Goal: Task Accomplishment & Management: Use online tool/utility

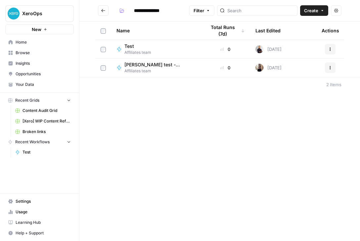
click at [146, 52] on span "Affiliates team" at bounding box center [137, 53] width 27 height 6
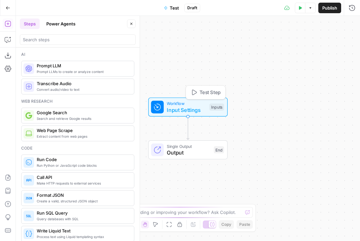
click at [201, 91] on span "Test Step" at bounding box center [209, 92] width 21 height 7
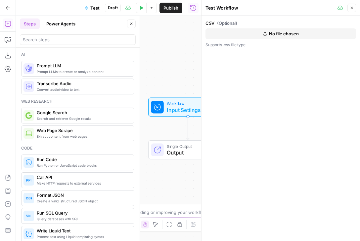
click at [166, 39] on div "Workflow Input Settings Inputs Single Output Output End" at bounding box center [108, 128] width 185 height 225
click at [353, 9] on icon "button" at bounding box center [351, 8] width 4 height 4
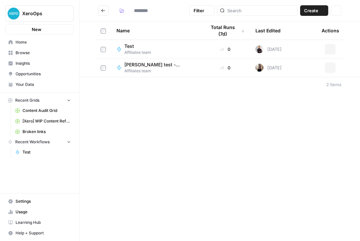
type input "**********"
click at [152, 70] on span "Affiliates team" at bounding box center [159, 71] width 71 height 6
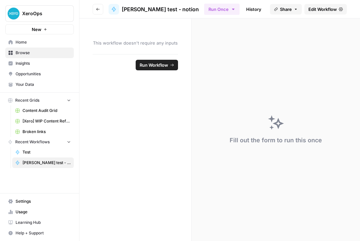
click at [150, 64] on span "Run Workflow" at bounding box center [154, 65] width 28 height 7
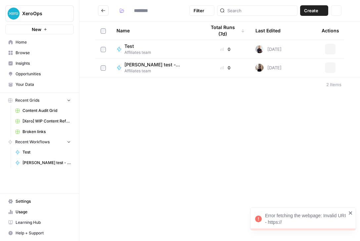
type input "**********"
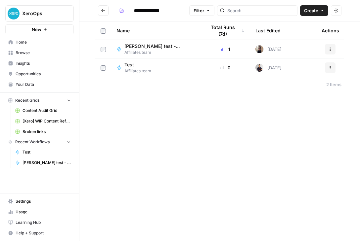
click at [56, 28] on button "New" at bounding box center [39, 29] width 68 height 10
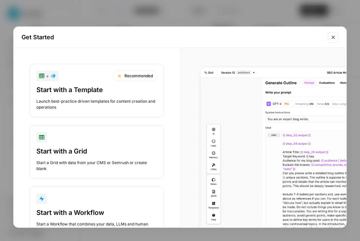
click at [58, 213] on div "Start with a Workflow" at bounding box center [96, 212] width 121 height 9
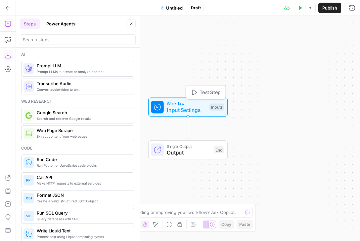
click at [182, 109] on span "Input Settings" at bounding box center [186, 110] width 39 height 8
click at [287, 43] on span "Add Field" at bounding box center [285, 45] width 19 height 7
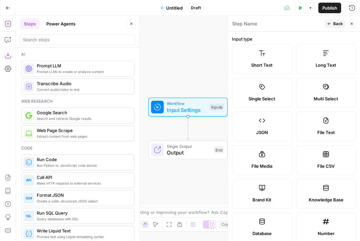
click at [317, 60] on label "Long Text" at bounding box center [326, 59] width 60 height 30
click at [321, 59] on label "Long Text" at bounding box center [326, 59] width 60 height 30
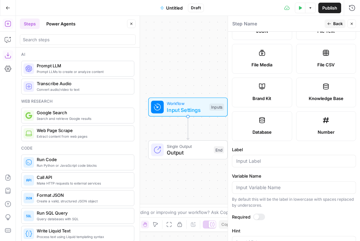
scroll to position [205, 0]
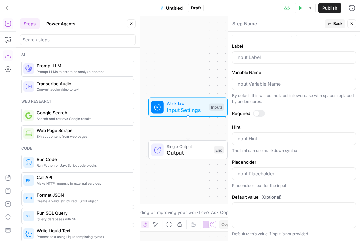
drag, startPoint x: 309, startPoint y: 35, endPoint x: 296, endPoint y: 259, distance: 224.2
click at [296, 241] on html "XeroOps New Home Browse Insights Opportunities Your Data Recent Grids Content A…" at bounding box center [180, 120] width 360 height 241
drag, startPoint x: 350, startPoint y: 133, endPoint x: 334, endPoint y: 15, distance: 119.5
click at [335, 7] on body "XeroOps New Home Browse Insights Opportunities Your Data Recent Grids Content A…" at bounding box center [180, 120] width 360 height 241
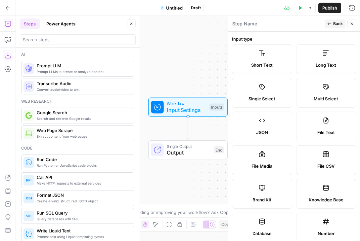
drag, startPoint x: 333, startPoint y: 46, endPoint x: 327, endPoint y: -30, distance: 76.0
click at [327, 0] on html "XeroOps New Home Browse Insights Opportunities Your Data Recent Grids Content A…" at bounding box center [180, 120] width 360 height 241
click at [326, 55] on icon at bounding box center [325, 53] width 7 height 7
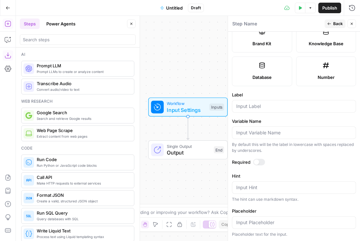
scroll to position [205, 0]
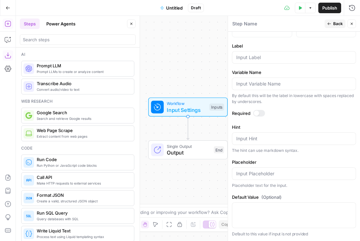
drag, startPoint x: 358, startPoint y: 116, endPoint x: 339, endPoint y: 197, distance: 83.2
click at [339, 200] on form "Input type Short Text Long Text Single Select Multi Select JSON File Text File …" at bounding box center [294, 137] width 132 height 210
click at [309, 119] on form "Input type Short Text Long Text Single Select Multi Select JSON File Text File …" at bounding box center [294, 137] width 132 height 210
click at [285, 47] on label "Label" at bounding box center [294, 46] width 124 height 7
click at [285, 54] on input "Label" at bounding box center [293, 57] width 115 height 7
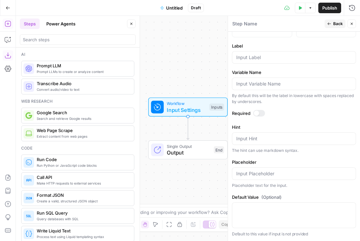
click at [286, 44] on label "Label" at bounding box center [294, 46] width 124 height 7
click at [286, 54] on input "Label" at bounding box center [293, 57] width 115 height 7
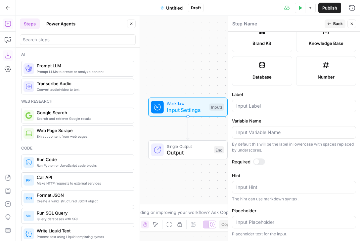
drag, startPoint x: 287, startPoint y: 41, endPoint x: 278, endPoint y: 63, distance: 24.0
click at [278, 39] on form "Input type Short Text Long Text Single Select Multi Select JSON File Text File …" at bounding box center [294, 137] width 132 height 210
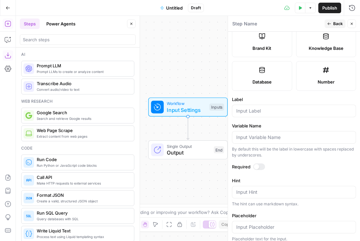
click at [273, 100] on label "Label" at bounding box center [294, 99] width 124 height 7
click at [273, 108] on input "Label" at bounding box center [293, 111] width 115 height 7
click at [260, 165] on div at bounding box center [259, 167] width 12 height 7
click at [285, 176] on form "Input type Short Text Long Text Single Select Multi Select JSON File Text File …" at bounding box center [294, 137] width 132 height 210
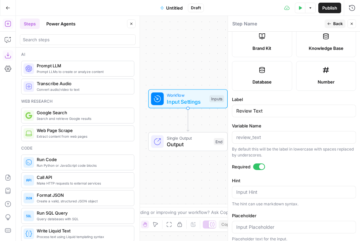
click at [304, 172] on form "Input type Short Text Long Text Single Select Multi Select JSON File Text File …" at bounding box center [294, 137] width 132 height 210
click at [313, 162] on form "Input type Short Text Long Text Single Select Multi Select JSON File Text File …" at bounding box center [294, 137] width 132 height 210
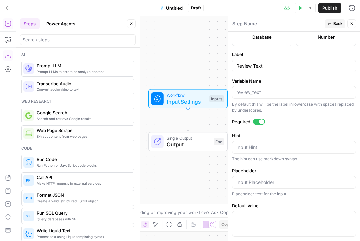
scroll to position [205, 0]
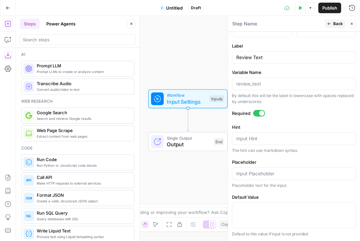
drag, startPoint x: 313, startPoint y: 162, endPoint x: 304, endPoint y: 203, distance: 42.3
click at [304, 203] on form "Input type Short Text Long Text Single Select Multi Select JSON File Text File …" at bounding box center [294, 137] width 132 height 210
click at [305, 196] on label "Default Value" at bounding box center [294, 197] width 124 height 7
click at [305, 206] on textarea "Default Value" at bounding box center [293, 209] width 115 height 7
click at [316, 46] on label "Label" at bounding box center [294, 46] width 124 height 7
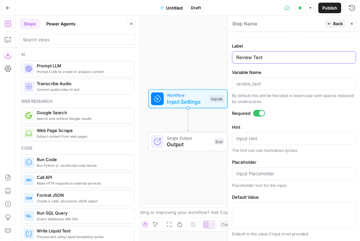
click at [316, 54] on input "Review Text" at bounding box center [293, 57] width 115 height 7
click at [305, 41] on form "Input type Short Text Long Text Single Select Multi Select JSON File Text File …" at bounding box center [294, 137] width 132 height 210
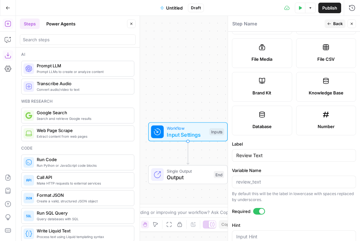
scroll to position [0, 0]
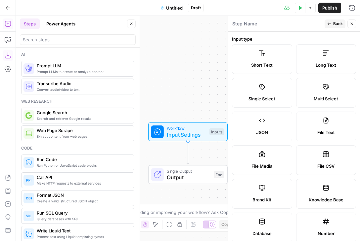
drag, startPoint x: 305, startPoint y: 41, endPoint x: 301, endPoint y: -14, distance: 54.4
click at [301, 0] on html "XeroOps New Home Browse Insights Opportunities Your Data Recent Grids Content A…" at bounding box center [180, 120] width 360 height 241
click at [291, 28] on header "Step Name Back Close" at bounding box center [294, 24] width 132 height 16
click at [268, 39] on label "Input type" at bounding box center [294, 39] width 124 height 7
click at [191, 132] on span "Input Settings" at bounding box center [186, 135] width 39 height 8
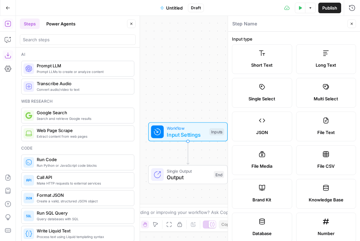
click at [298, 38] on label "Input type" at bounding box center [294, 39] width 124 height 7
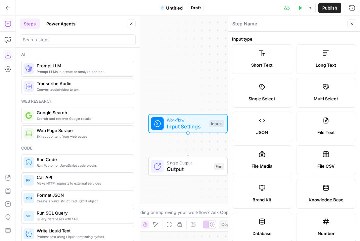
click at [294, 112] on div "Short Text Long Text Single Select Multi Select JSON File Text File Media File …" at bounding box center [294, 143] width 124 height 198
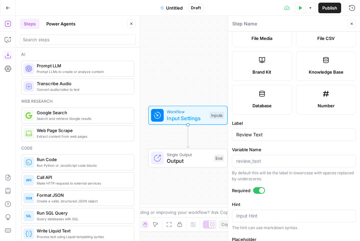
scroll to position [141, 0]
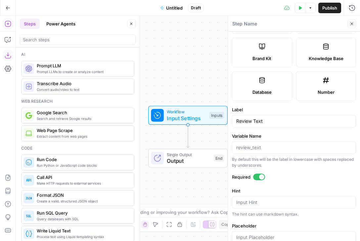
drag, startPoint x: 294, startPoint y: 112, endPoint x: 320, endPoint y: 151, distance: 46.8
click at [301, 181] on form "Input type Short Text Long Text Single Select Multi Select JSON File Text File …" at bounding box center [294, 137] width 132 height 210
click at [328, 102] on form "Input type Short Text Long Text Single Select Multi Select JSON File Text File …" at bounding box center [294, 137] width 132 height 210
click at [337, 185] on form "Input type Short Text Long Text Single Select Multi Select JSON File Text File …" at bounding box center [294, 137] width 132 height 210
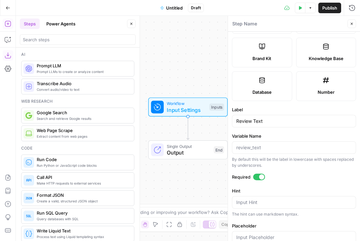
click at [323, 86] on label "Number" at bounding box center [326, 86] width 60 height 30
click at [285, 108] on label "Label" at bounding box center [294, 109] width 124 height 7
click at [285, 118] on input "Review Text" at bounding box center [293, 121] width 115 height 7
click at [293, 108] on label "Label" at bounding box center [294, 109] width 124 height 7
click at [293, 118] on input "Review Rating" at bounding box center [293, 121] width 115 height 7
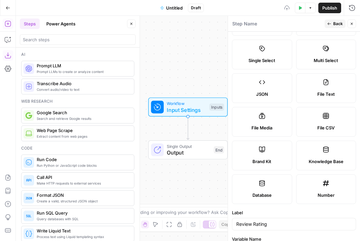
scroll to position [0, 0]
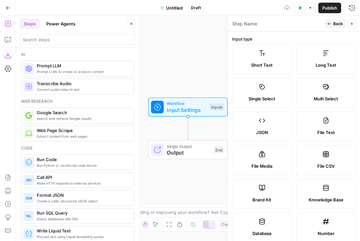
drag, startPoint x: 288, startPoint y: 107, endPoint x: 298, endPoint y: 6, distance: 101.3
click at [314, 0] on html "XeroOps New Home Browse Insights Opportunities Your Data Recent Grids Content A…" at bounding box center [180, 120] width 360 height 241
click at [277, 36] on label "Input type" at bounding box center [294, 39] width 124 height 7
click at [332, 71] on label "Long Text" at bounding box center [326, 59] width 60 height 30
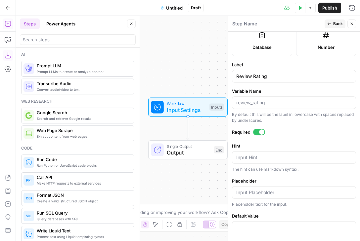
scroll to position [205, 0]
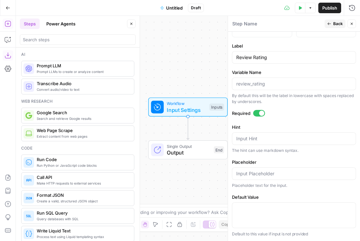
drag, startPoint x: 293, startPoint y: 108, endPoint x: 292, endPoint y: 234, distance: 126.0
click at [292, 234] on form "Input type Short Text Long Text Single Select Multi Select JSON File Text File …" at bounding box center [294, 137] width 132 height 210
click at [277, 133] on div "Input Hint" at bounding box center [294, 139] width 124 height 13
drag, startPoint x: 272, startPoint y: 59, endPoint x: 254, endPoint y: 58, distance: 18.2
click at [254, 58] on input "Review Rating" at bounding box center [293, 57] width 115 height 7
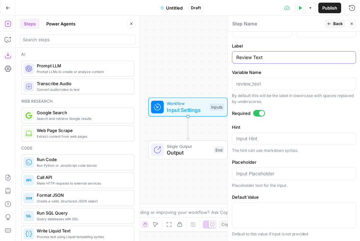
type input "Review Text"
click at [292, 114] on label "Required" at bounding box center [294, 113] width 124 height 7
click at [335, 23] on span "Back" at bounding box center [338, 24] width 10 height 6
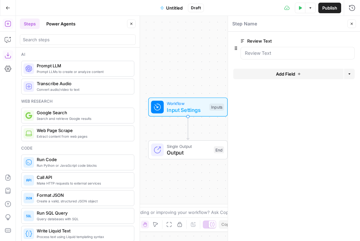
click at [281, 76] on span "Add Field" at bounding box center [285, 74] width 19 height 7
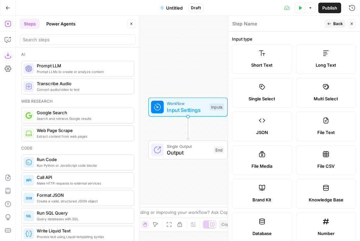
click at [332, 231] on span "Number" at bounding box center [325, 233] width 17 height 7
click at [293, 200] on div "Short Text Long Text Single Select Multi Select JSON File Text File Media File …" at bounding box center [294, 143] width 124 height 198
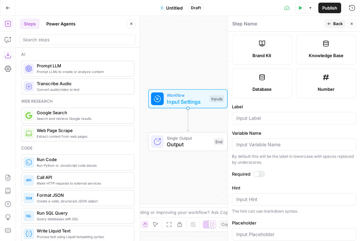
scroll to position [192, 0]
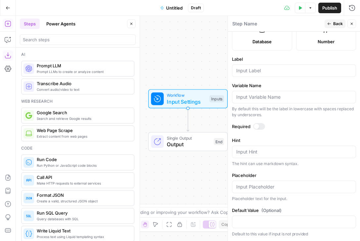
drag, startPoint x: 358, startPoint y: 205, endPoint x: 342, endPoint y: 210, distance: 16.1
click at [342, 234] on form "Input type Short Text Long Text Single Select Multi Select JSON File Text File …" at bounding box center [294, 137] width 132 height 210
click at [271, 147] on div "Input Hint" at bounding box center [294, 152] width 124 height 13
click at [256, 71] on input "Label" at bounding box center [293, 70] width 115 height 7
type input "Review Score"
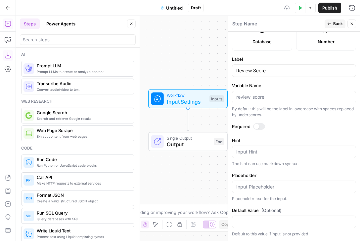
click at [259, 125] on div at bounding box center [259, 126] width 12 height 7
click at [332, 24] on button "Back" at bounding box center [334, 24] width 21 height 9
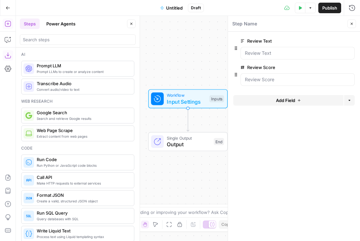
click at [280, 102] on span "Add Field" at bounding box center [285, 100] width 19 height 7
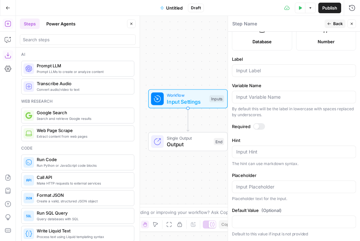
drag, startPoint x: 293, startPoint y: 105, endPoint x: 292, endPoint y: 196, distance: 90.3
click at [290, 241] on html "XeroOps New Home Browse Insights Opportunities Your Data Recent Grids Content A…" at bounding box center [180, 120] width 360 height 241
click at [254, 70] on input "Label" at bounding box center [293, 70] width 115 height 7
type input "Source Platform"
click at [261, 127] on div at bounding box center [259, 126] width 12 height 7
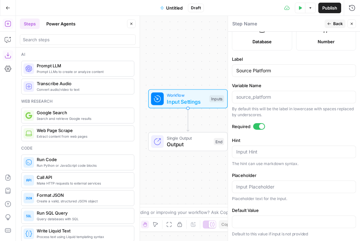
click at [327, 26] on button "Back" at bounding box center [334, 24] width 21 height 9
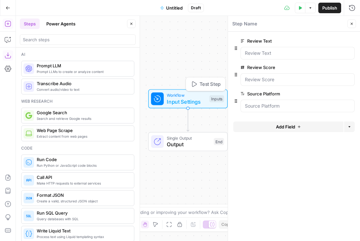
click at [202, 84] on span "Test Step" at bounding box center [209, 84] width 21 height 7
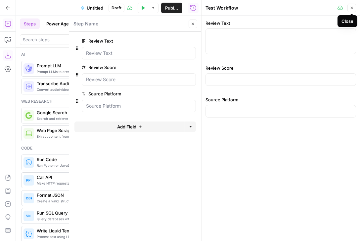
click at [351, 7] on icon "button" at bounding box center [351, 8] width 4 height 4
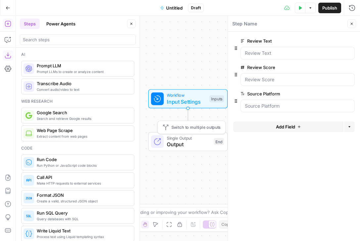
click at [187, 147] on span "Output" at bounding box center [189, 144] width 44 height 8
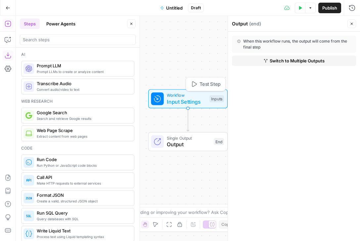
click at [185, 105] on span "Input Settings" at bounding box center [186, 102] width 39 height 8
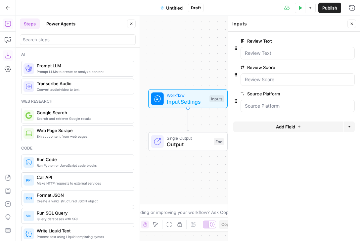
click at [351, 25] on icon "button" at bounding box center [351, 24] width 4 height 4
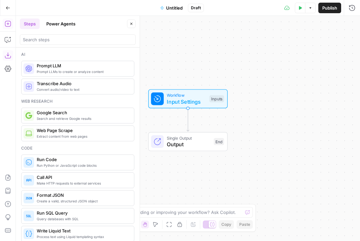
click at [191, 104] on span "Input Settings" at bounding box center [186, 102] width 39 height 8
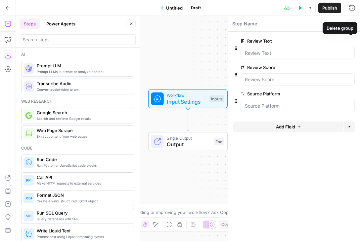
click at [351, 42] on icon "button" at bounding box center [351, 41] width 4 height 4
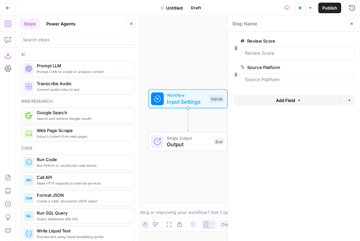
click at [351, 42] on icon "button" at bounding box center [350, 40] width 3 height 3
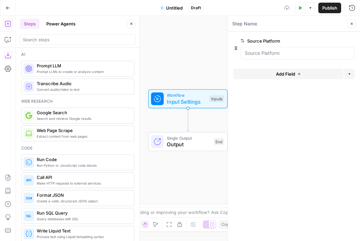
click at [351, 42] on icon "button" at bounding box center [350, 40] width 3 height 3
